Goal: Task Accomplishment & Management: Complete application form

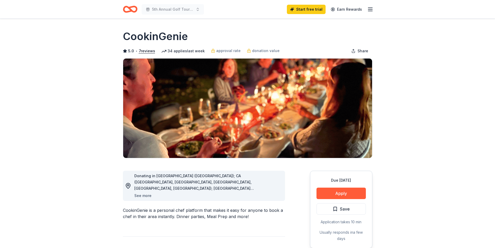
click at [145, 195] on button "See more" at bounding box center [142, 195] width 17 height 6
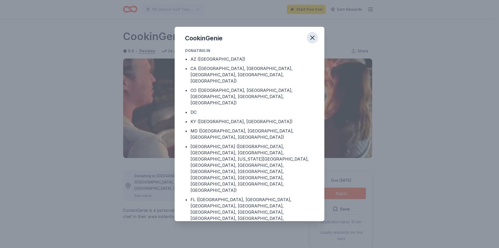
click at [313, 36] on icon "button" at bounding box center [312, 37] width 7 height 7
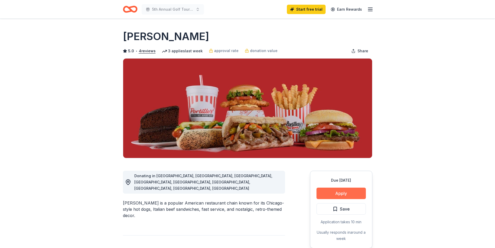
click at [344, 192] on button "Apply" at bounding box center [340, 192] width 49 height 11
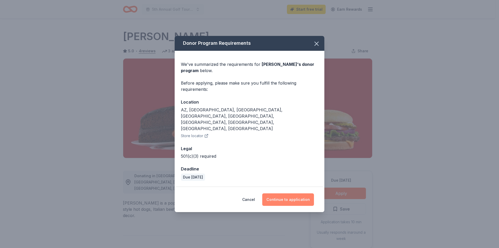
click at [289, 193] on button "Continue to application" at bounding box center [288, 199] width 52 height 12
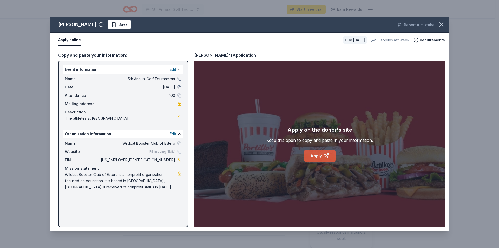
click at [319, 156] on link "Apply" at bounding box center [319, 155] width 31 height 12
